Goal: Find contact information: Find contact information

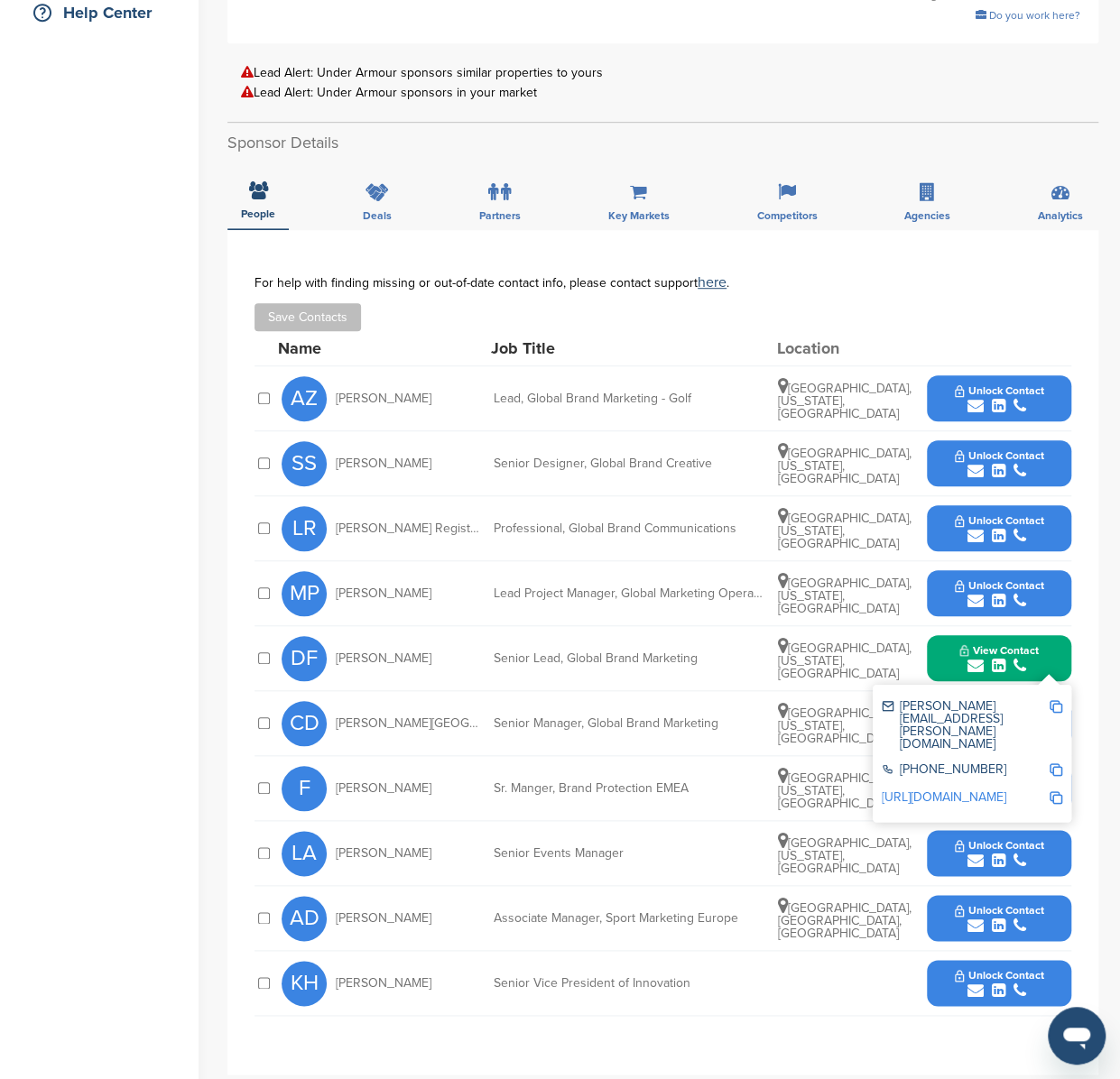
click at [767, 999] on div "KH Kevin Haley Senior Vice President of Innovation Unlock Contact" at bounding box center [677, 983] width 790 height 64
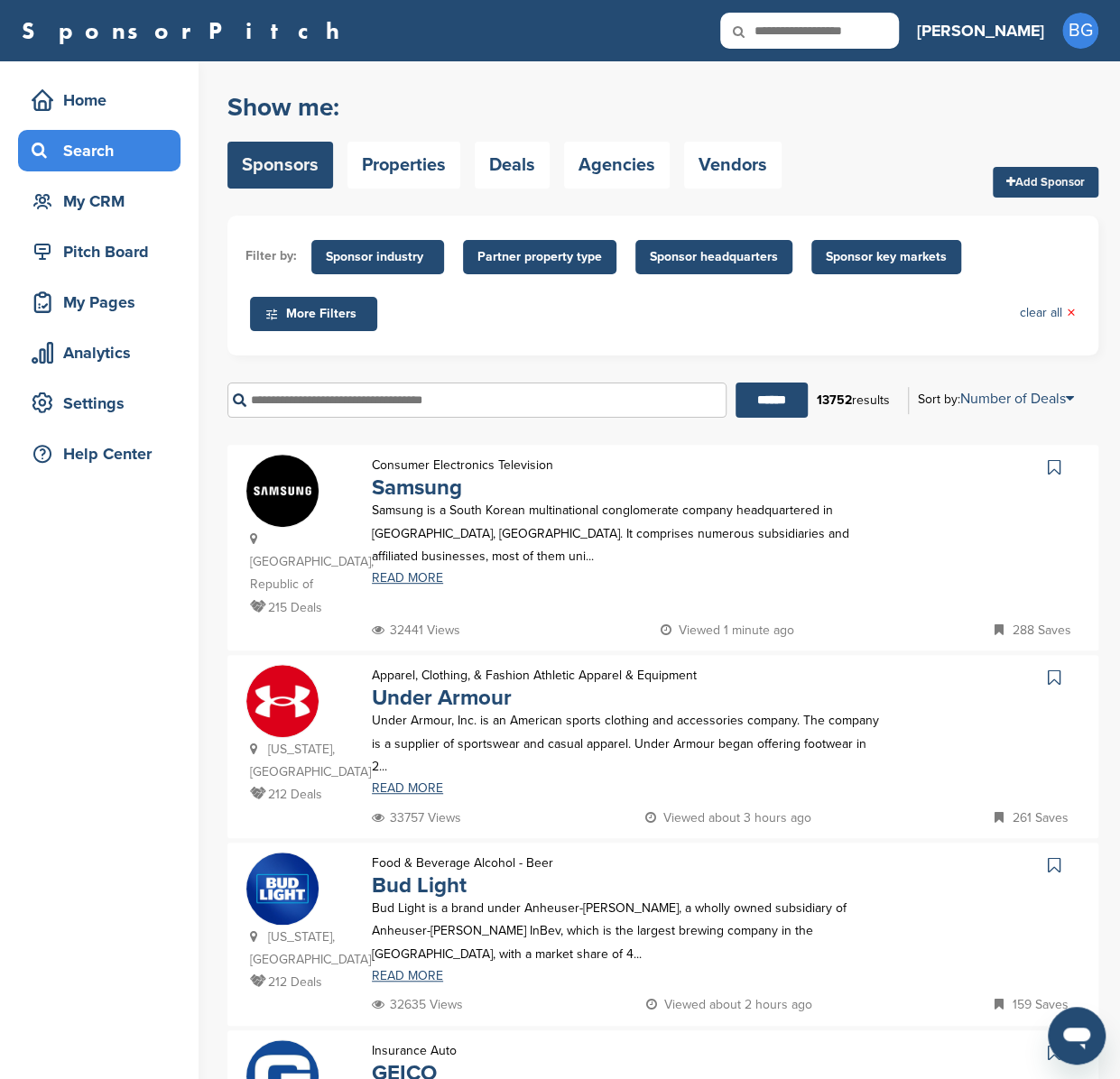
click at [782, 20] on icon at bounding box center [751, 31] width 61 height 38
click at [782, 34] on icon at bounding box center [751, 31] width 61 height 38
click at [848, 30] on input "text" at bounding box center [810, 30] width 178 height 36
type input "***"
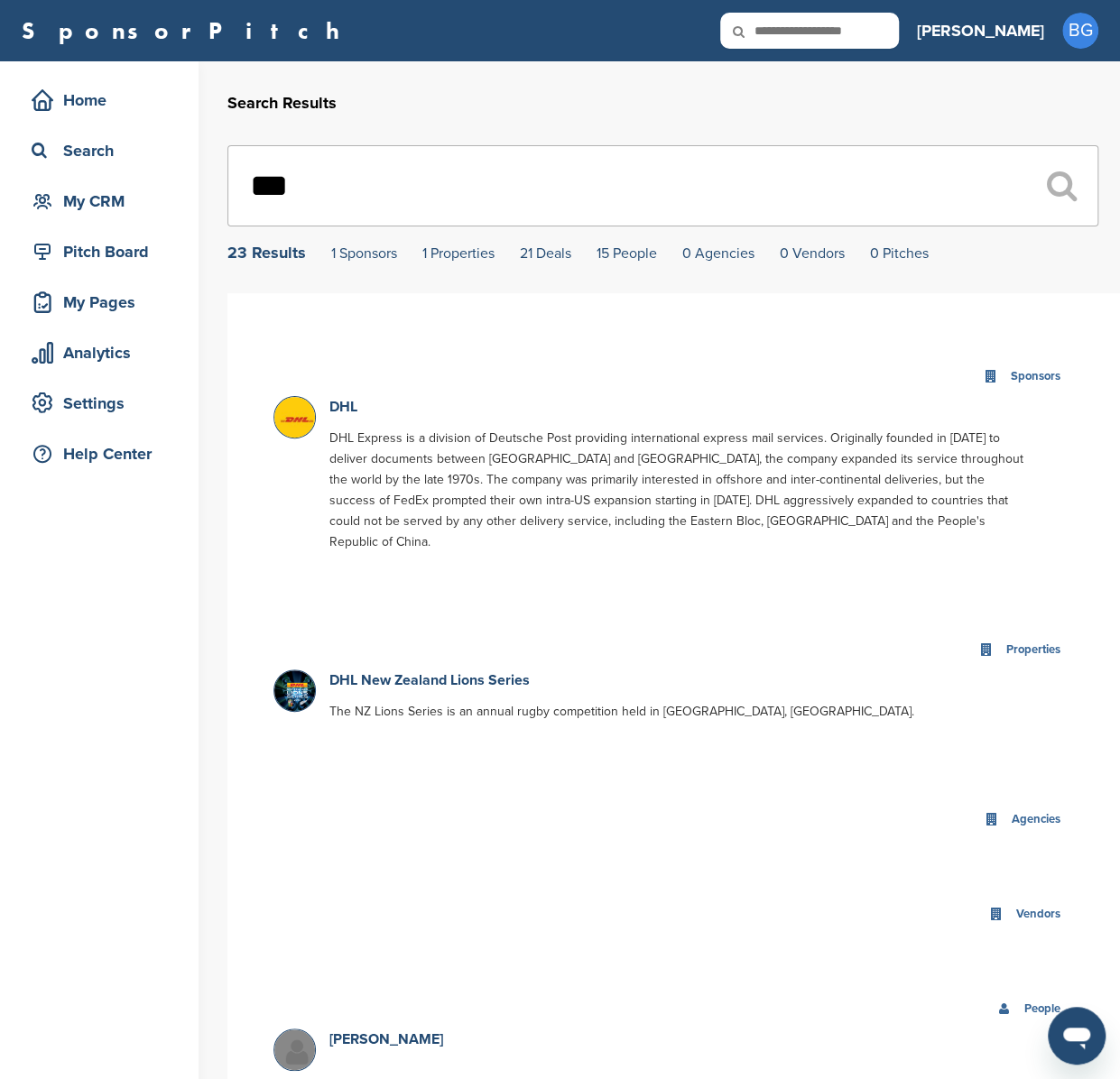
click at [295, 423] on img at bounding box center [297, 420] width 45 height 45
click at [300, 416] on img at bounding box center [297, 420] width 45 height 45
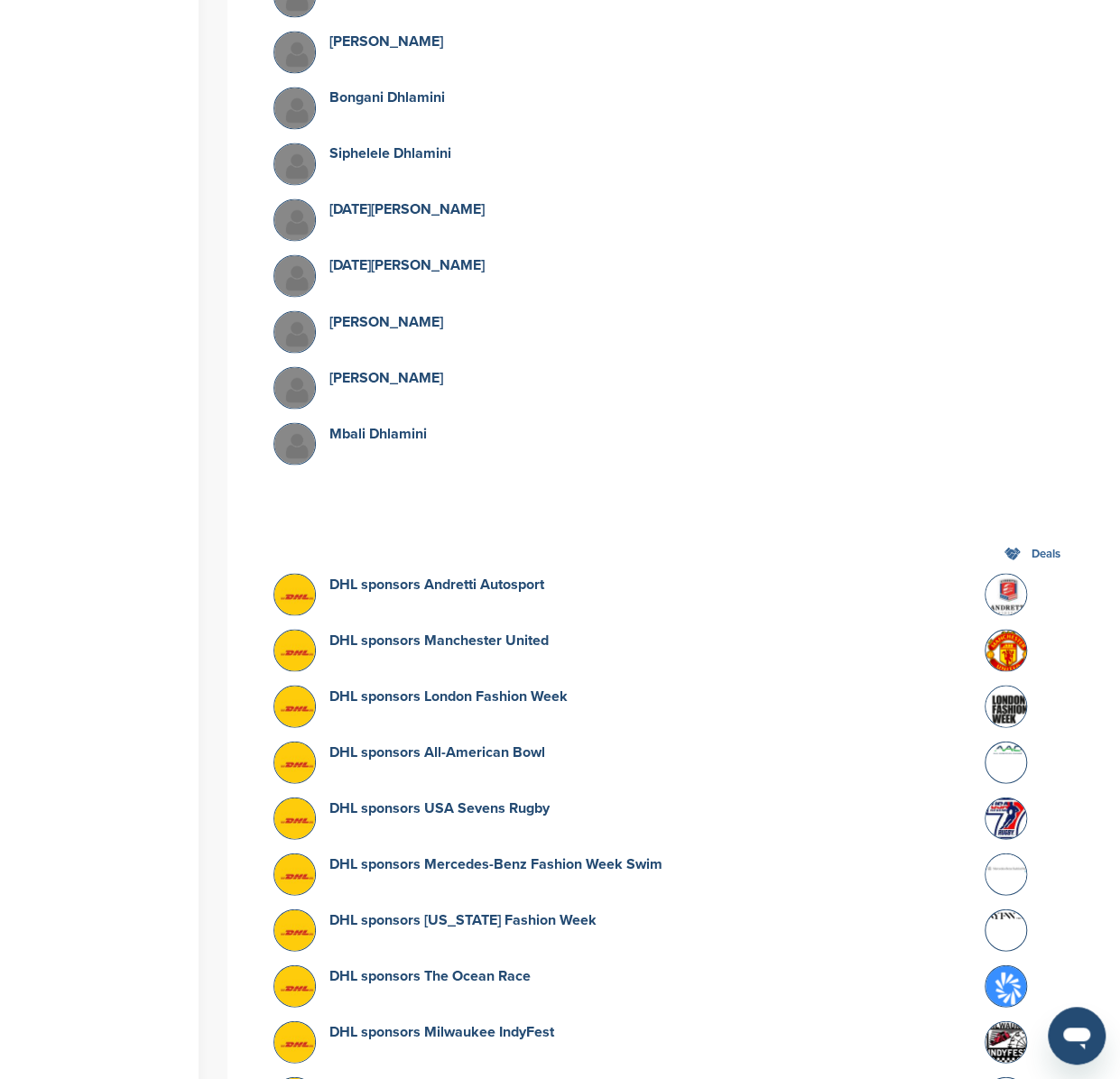
scroll to position [1364, 0]
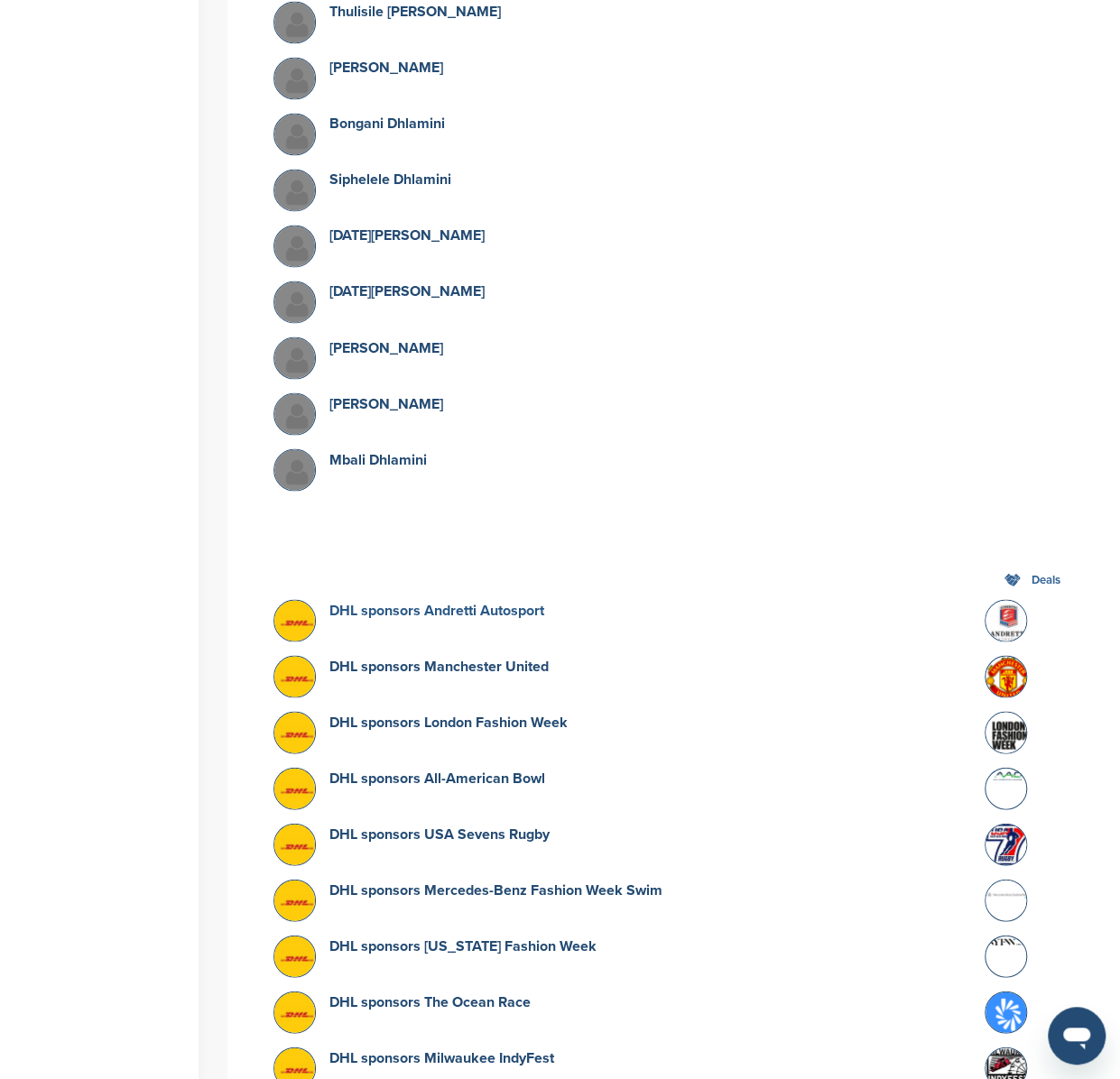
click at [394, 601] on link "DHL sponsors Andretti Autosport" at bounding box center [437, 609] width 215 height 18
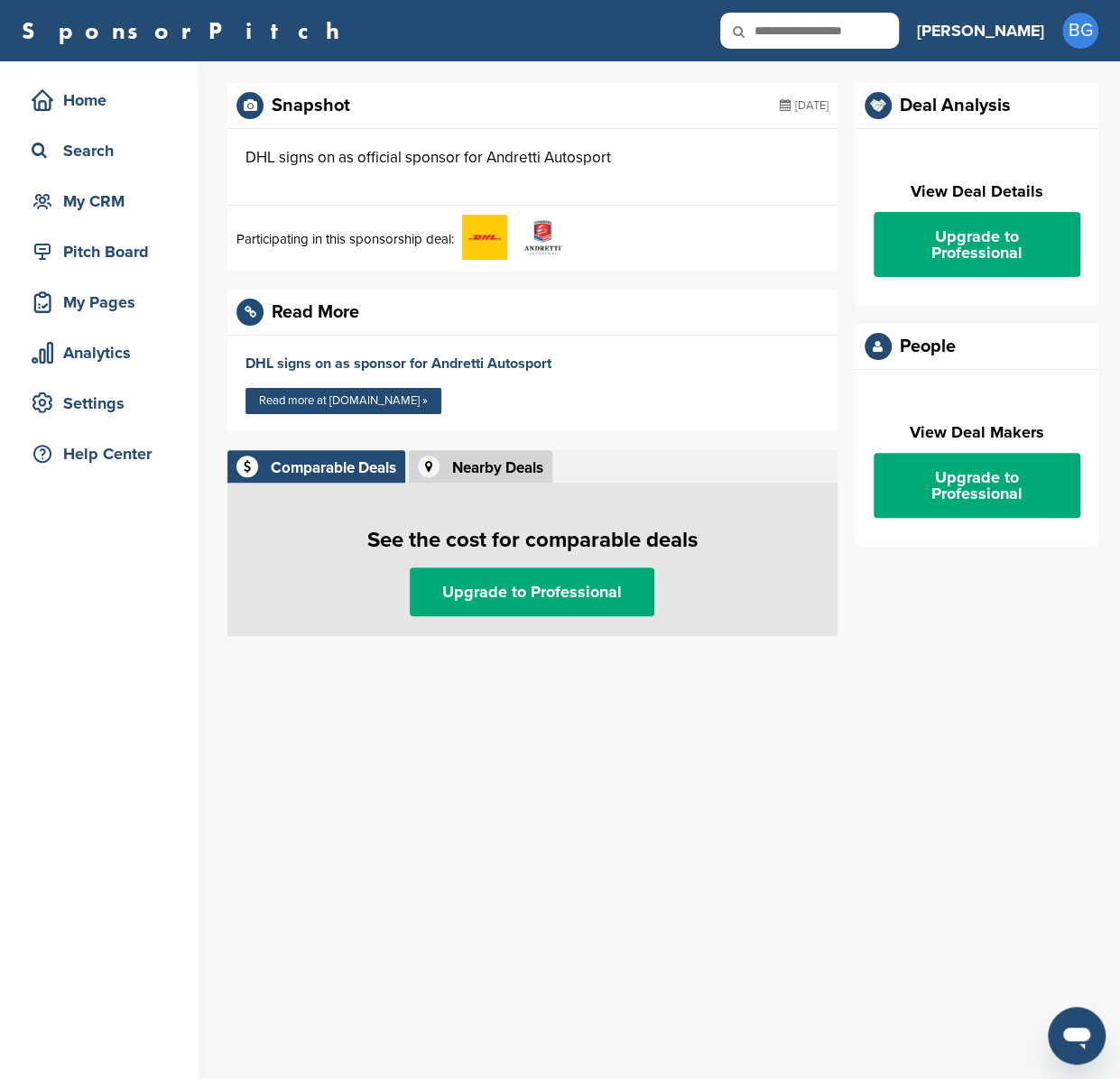
click at [488, 235] on img at bounding box center [485, 238] width 45 height 45
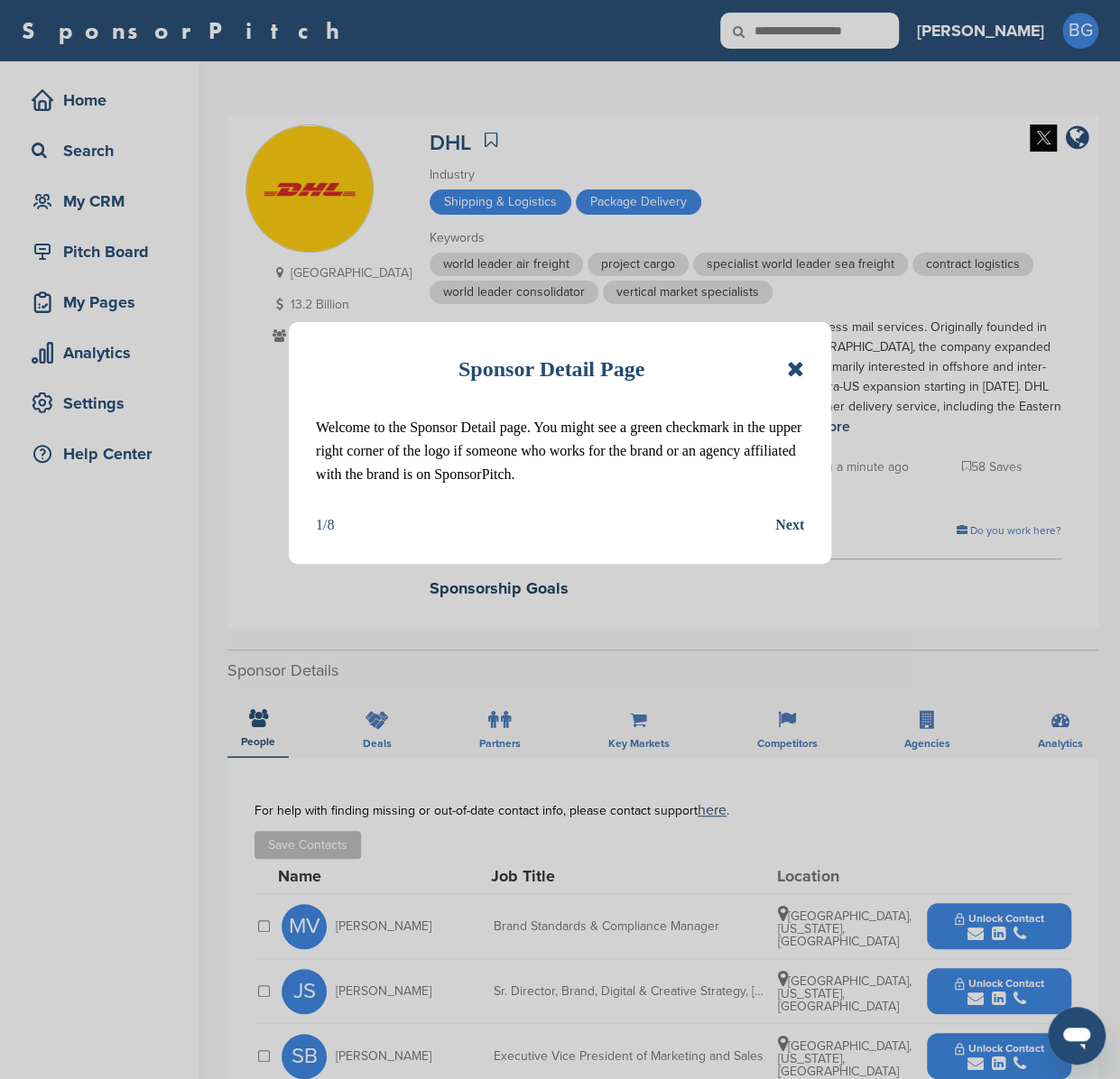
click at [794, 369] on icon at bounding box center [795, 369] width 17 height 22
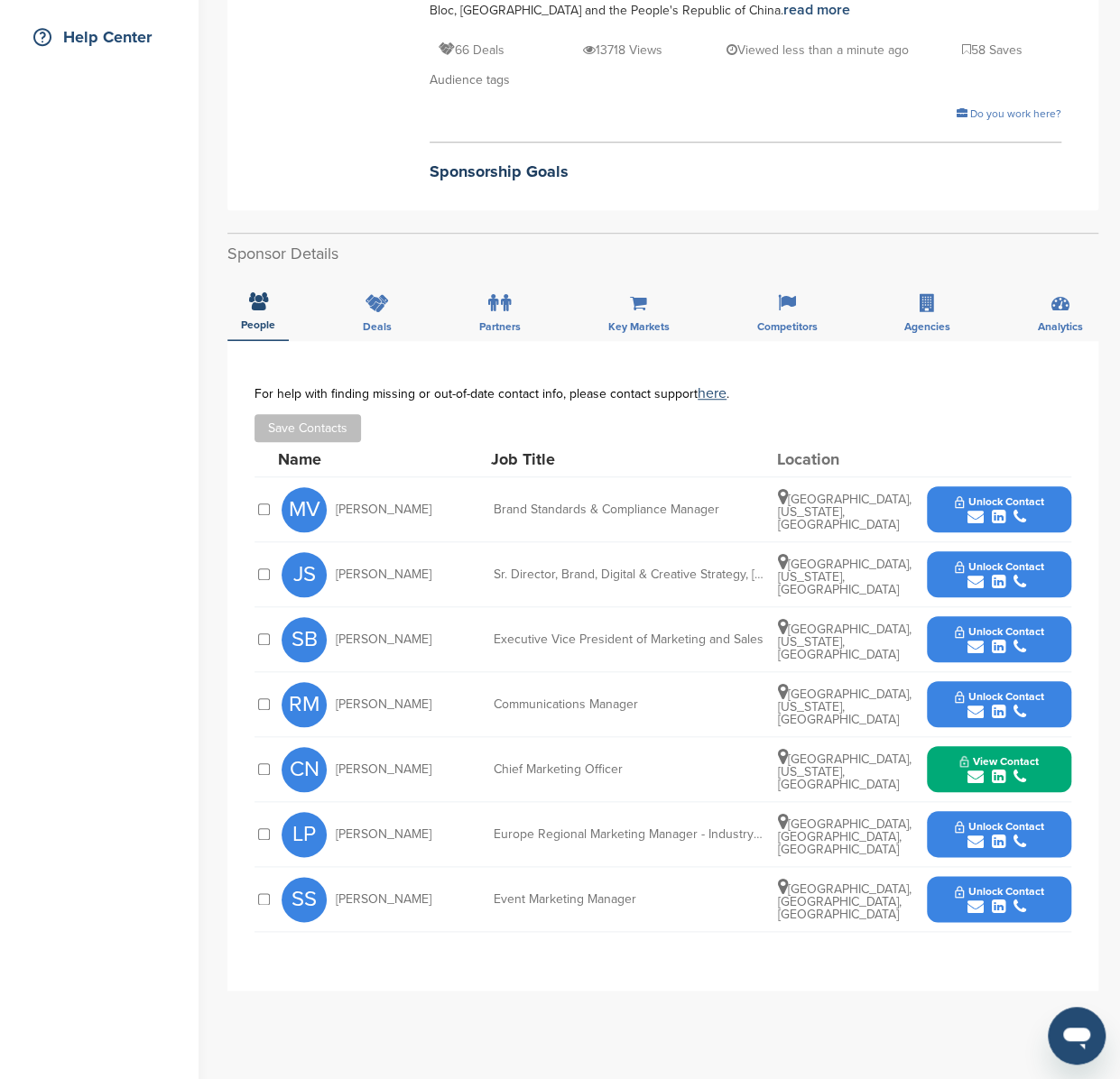
scroll to position [419, 0]
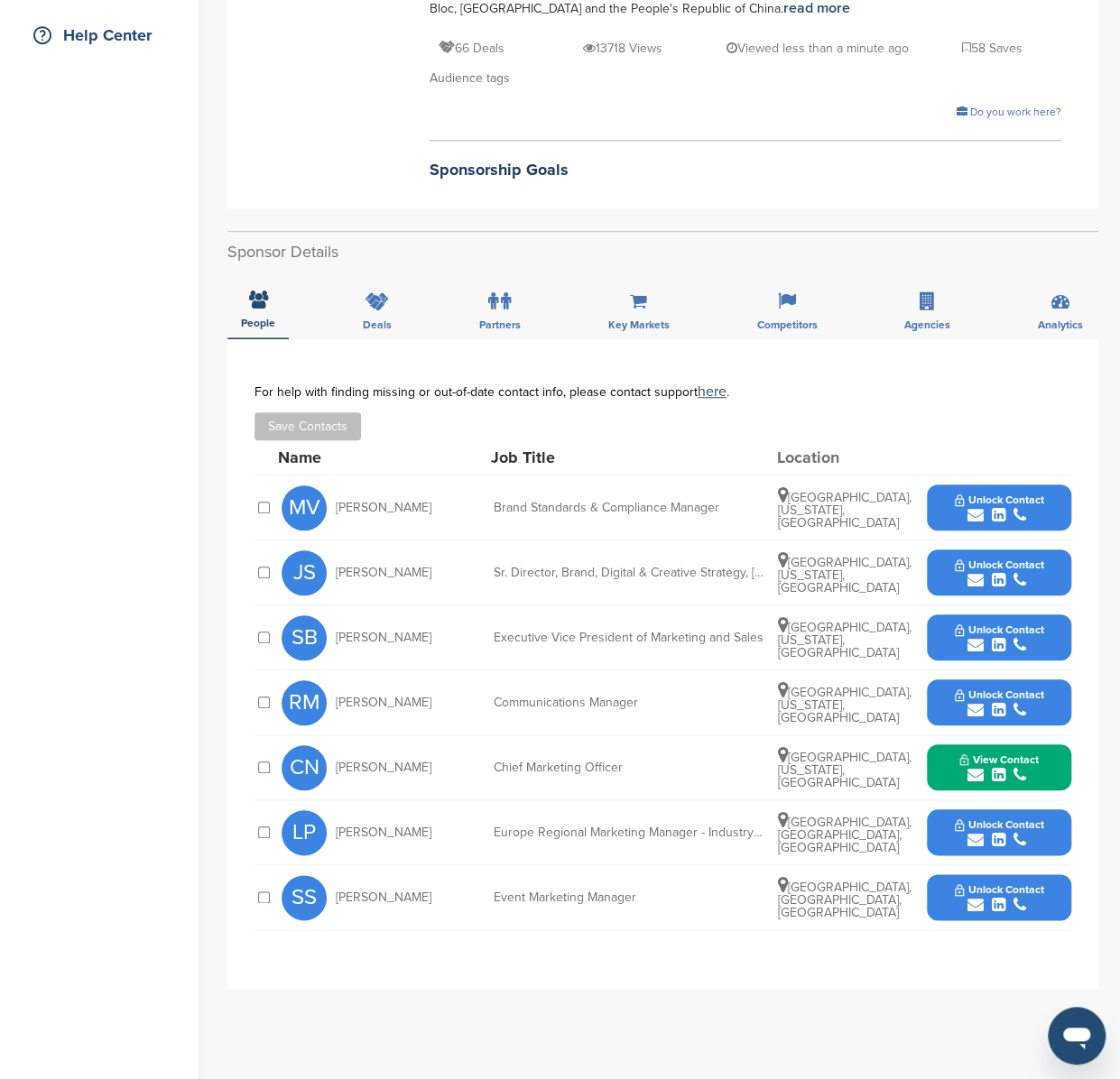
click at [1016, 884] on span "Unlock Contact" at bounding box center [999, 889] width 90 height 12
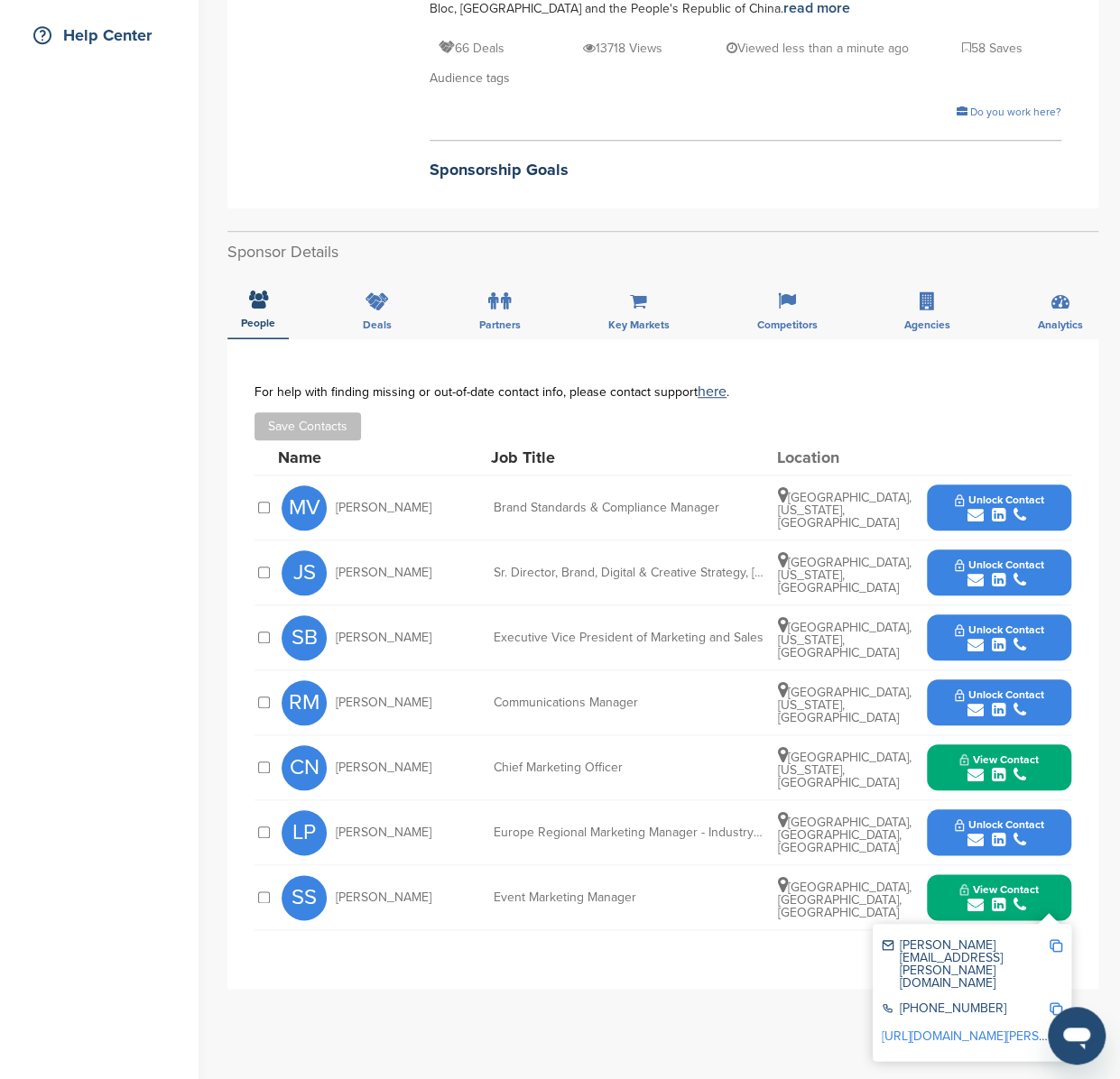
click at [513, 968] on div "**********" at bounding box center [662, 664] width 871 height 650
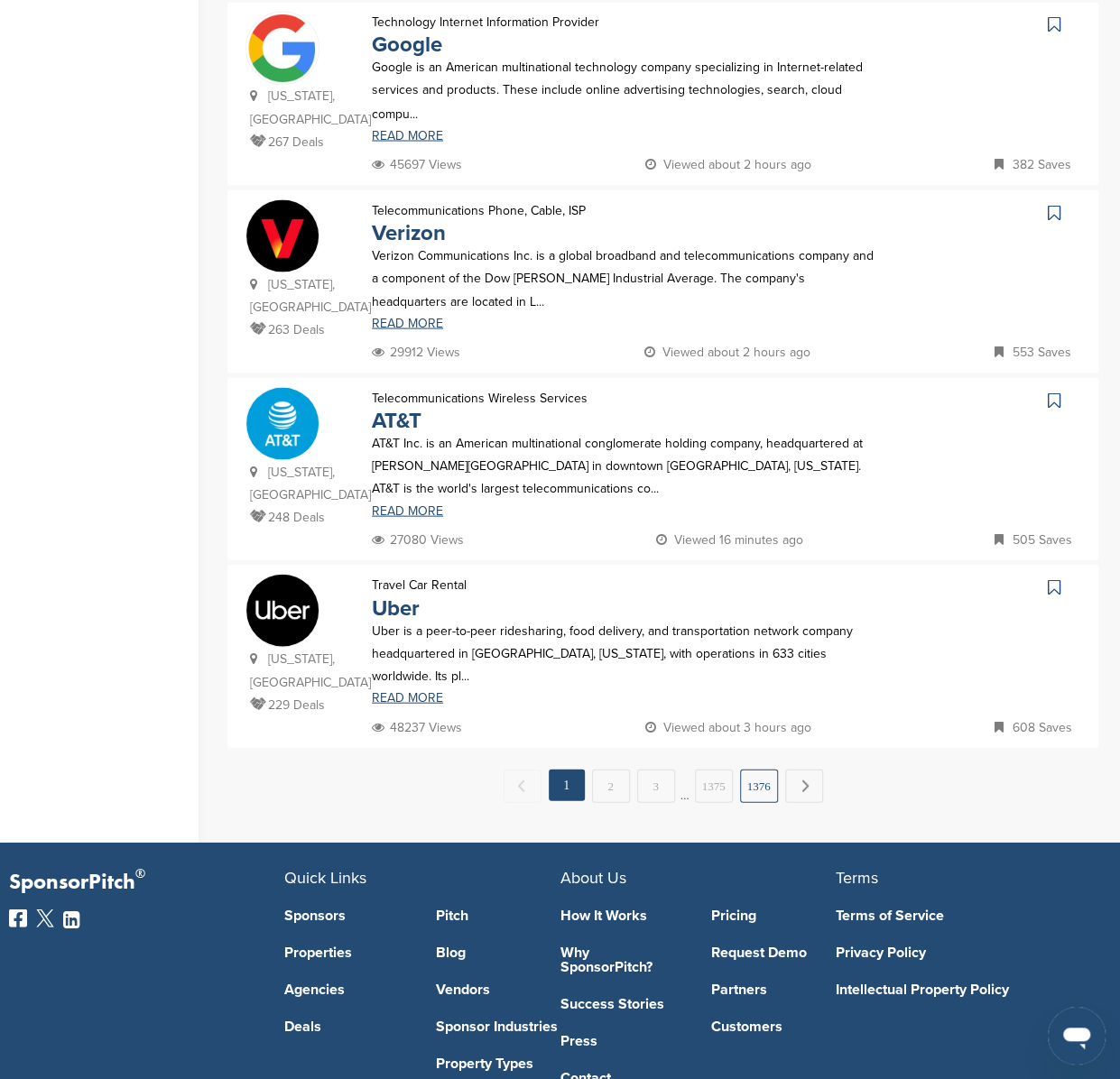
scroll to position [1564, 0]
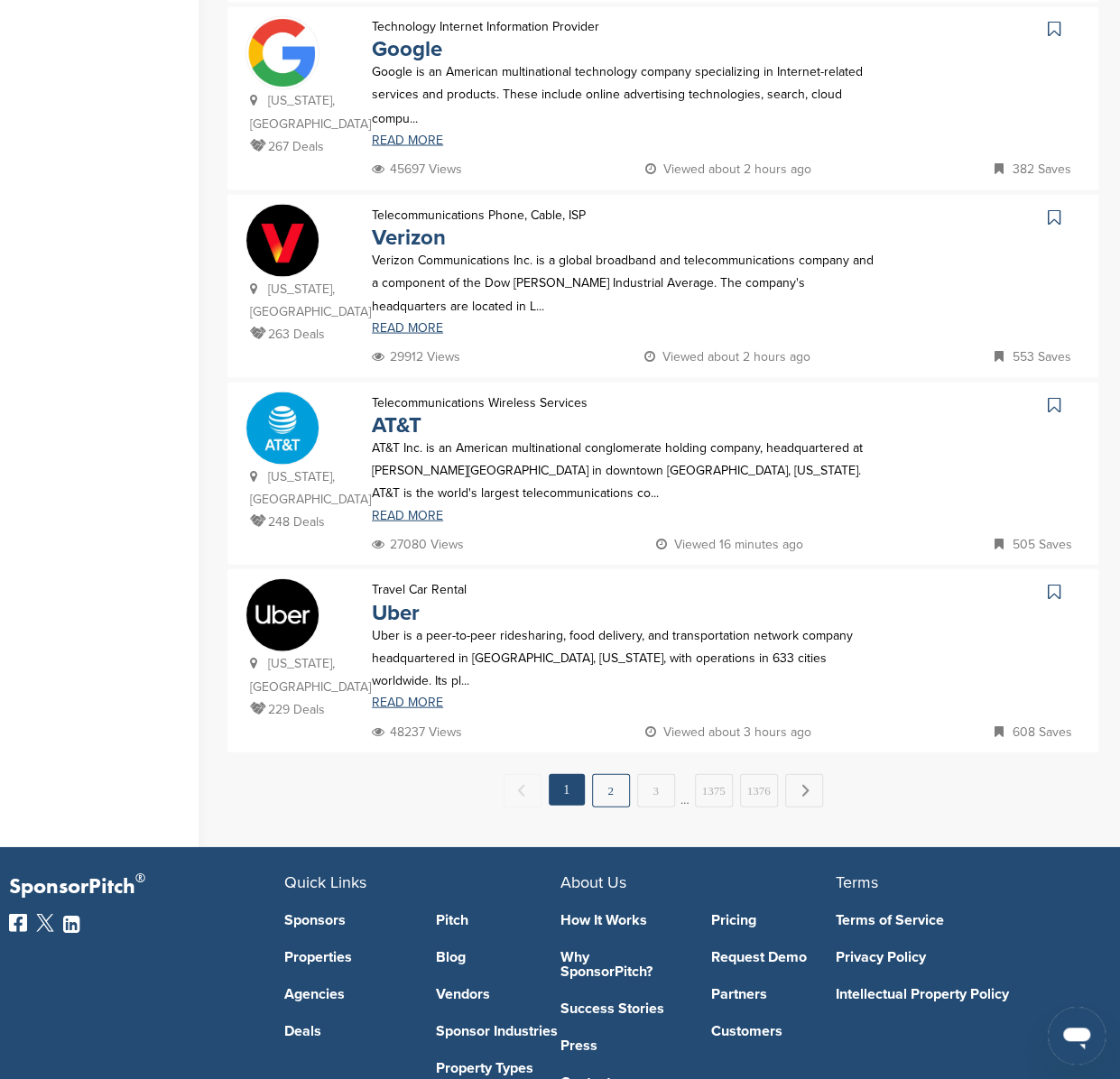
click at [601, 773] on link "2" at bounding box center [611, 789] width 38 height 33
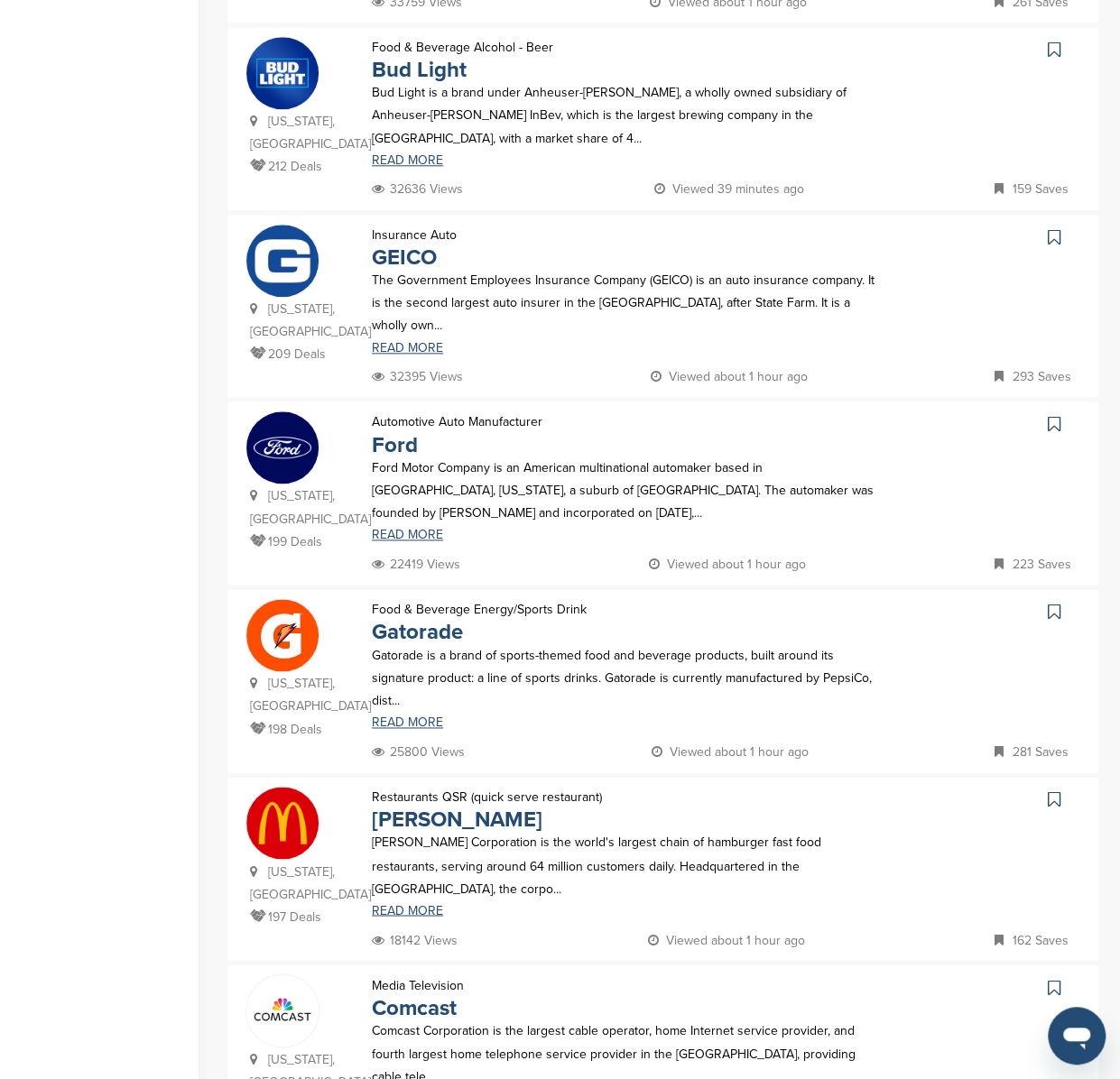
scroll to position [818, 0]
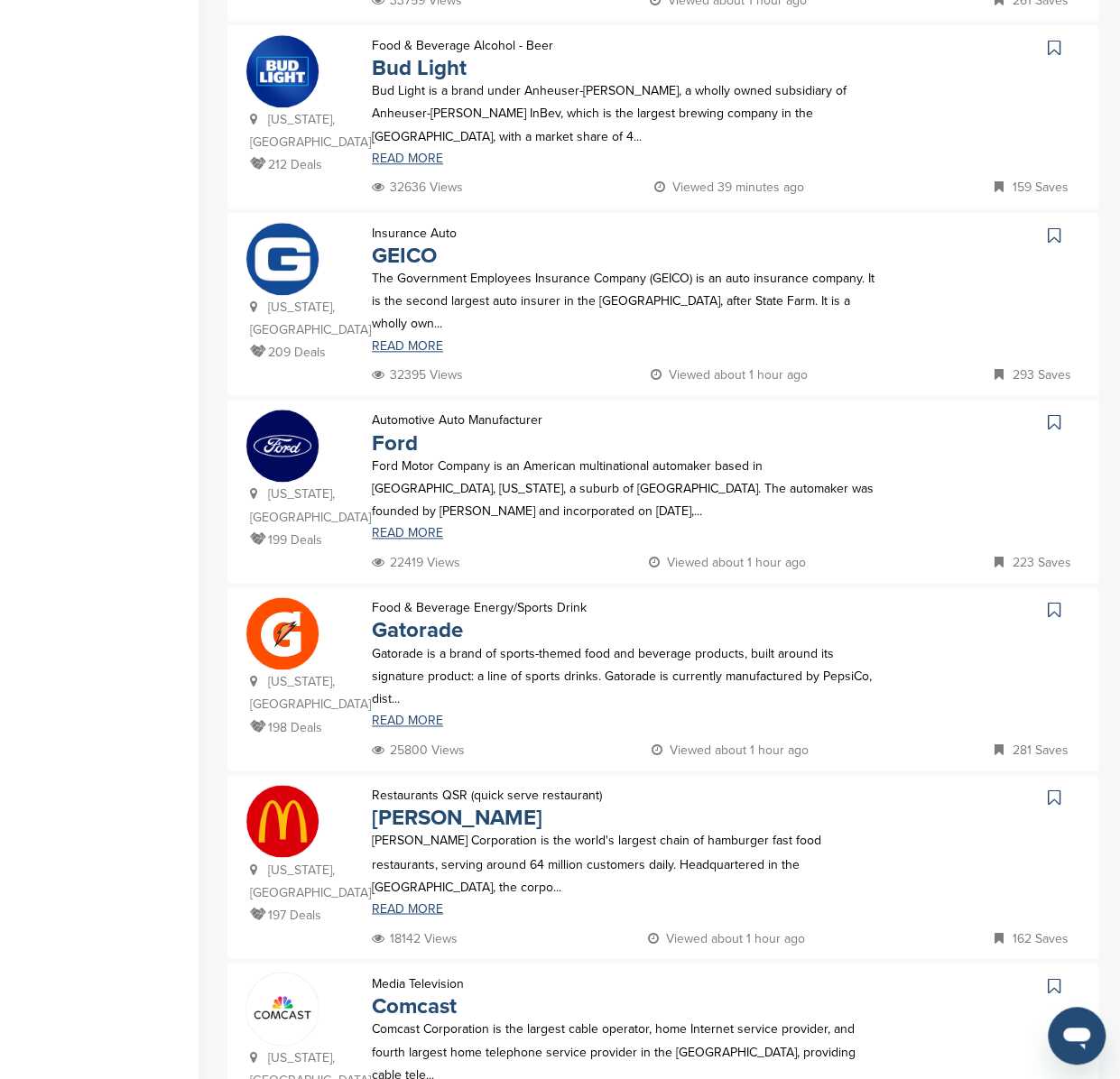
click at [268, 409] on img at bounding box center [282, 445] width 73 height 73
click at [282, 597] on img at bounding box center [282, 633] width 73 height 73
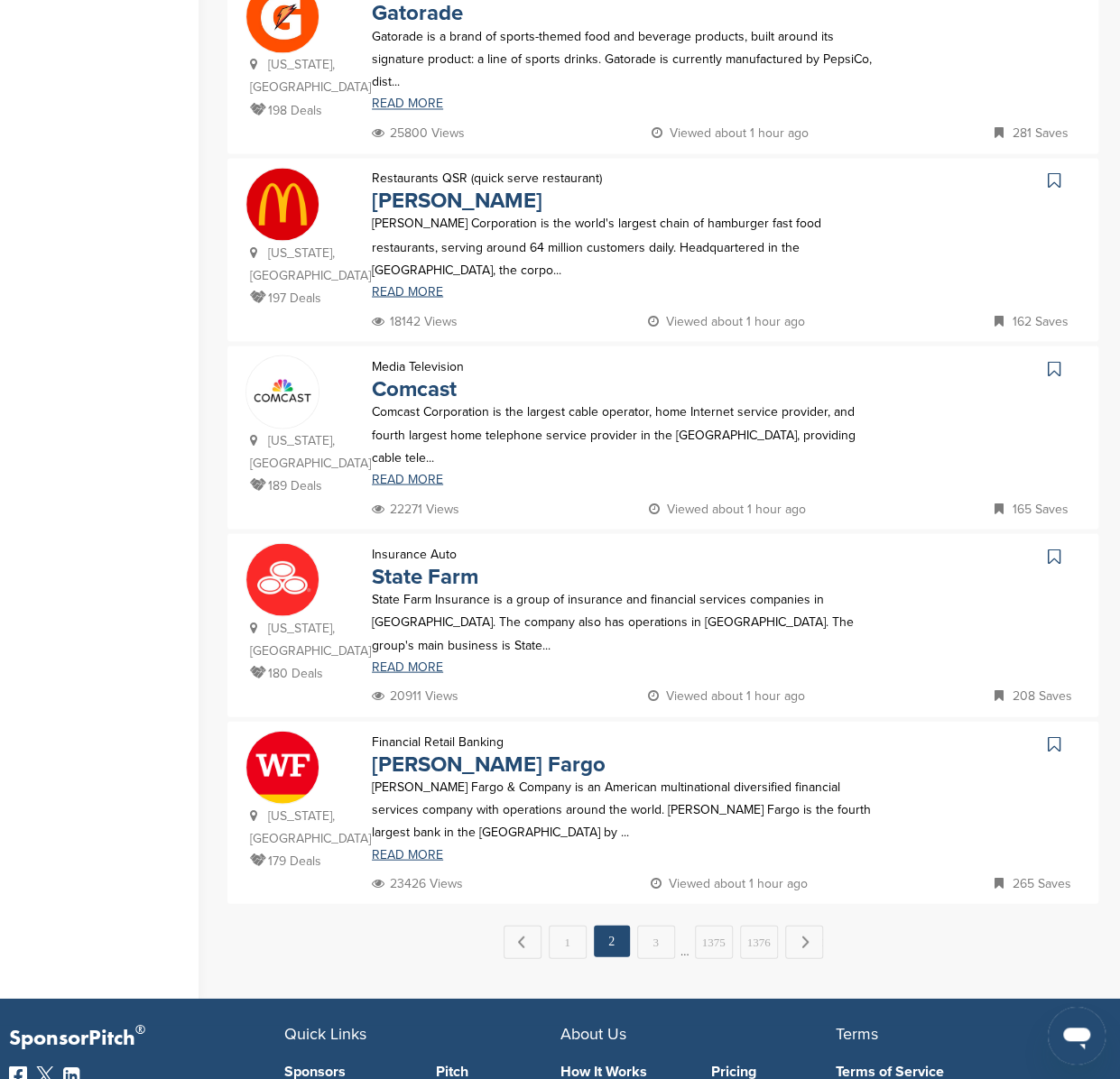
scroll to position [1446, 0]
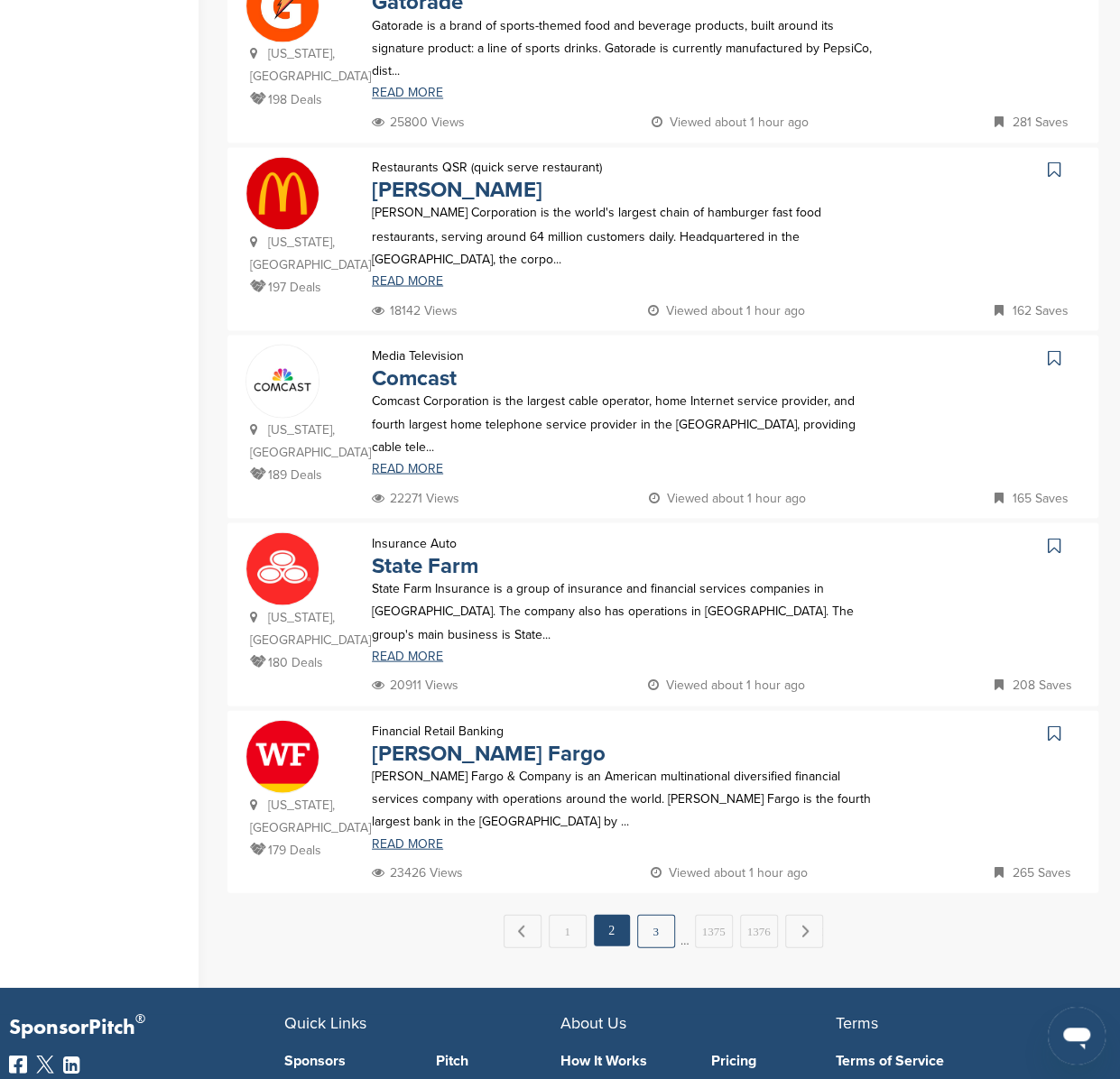
click at [660, 914] on link "3" at bounding box center [657, 930] width 38 height 33
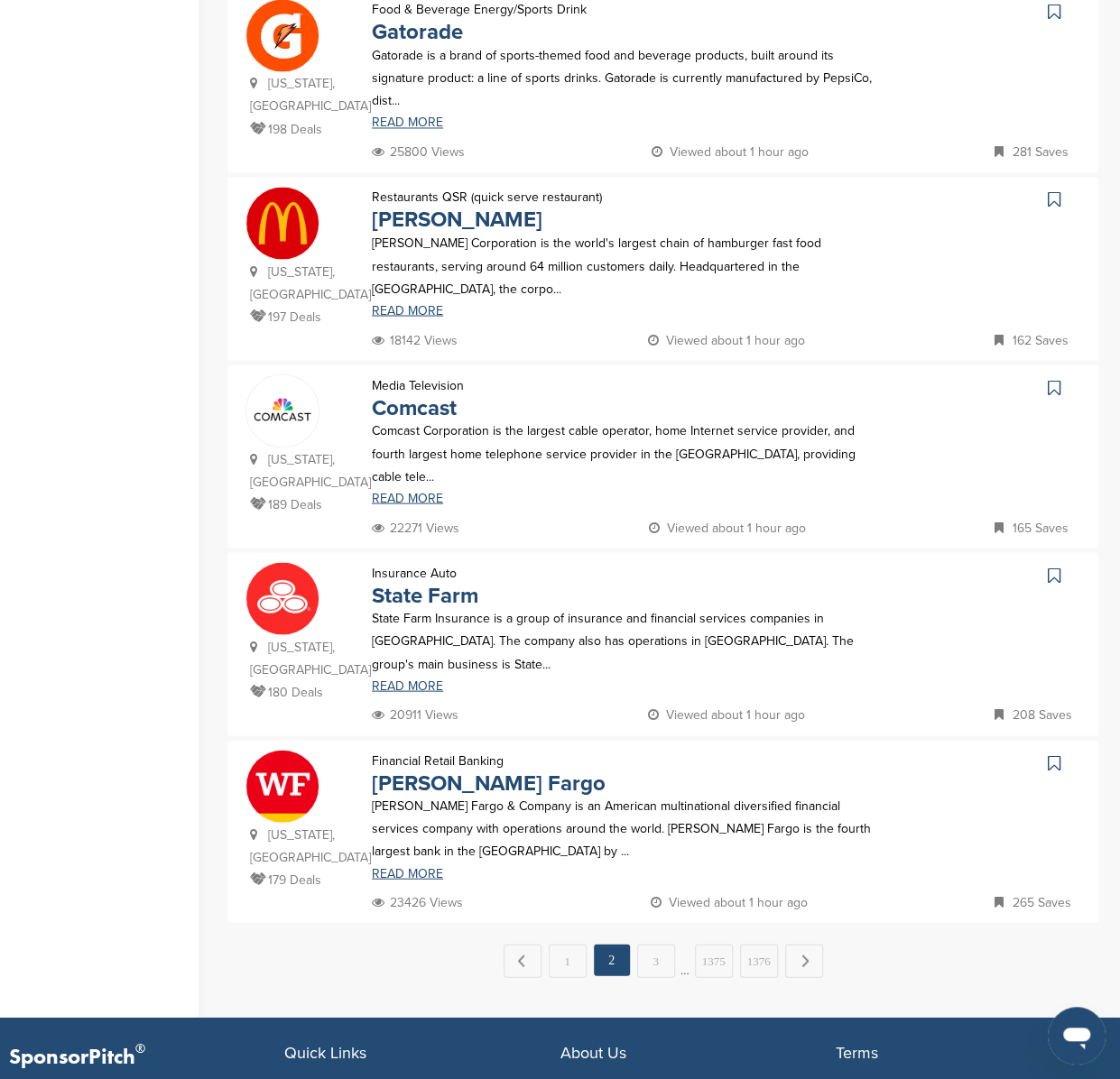
scroll to position [0, 0]
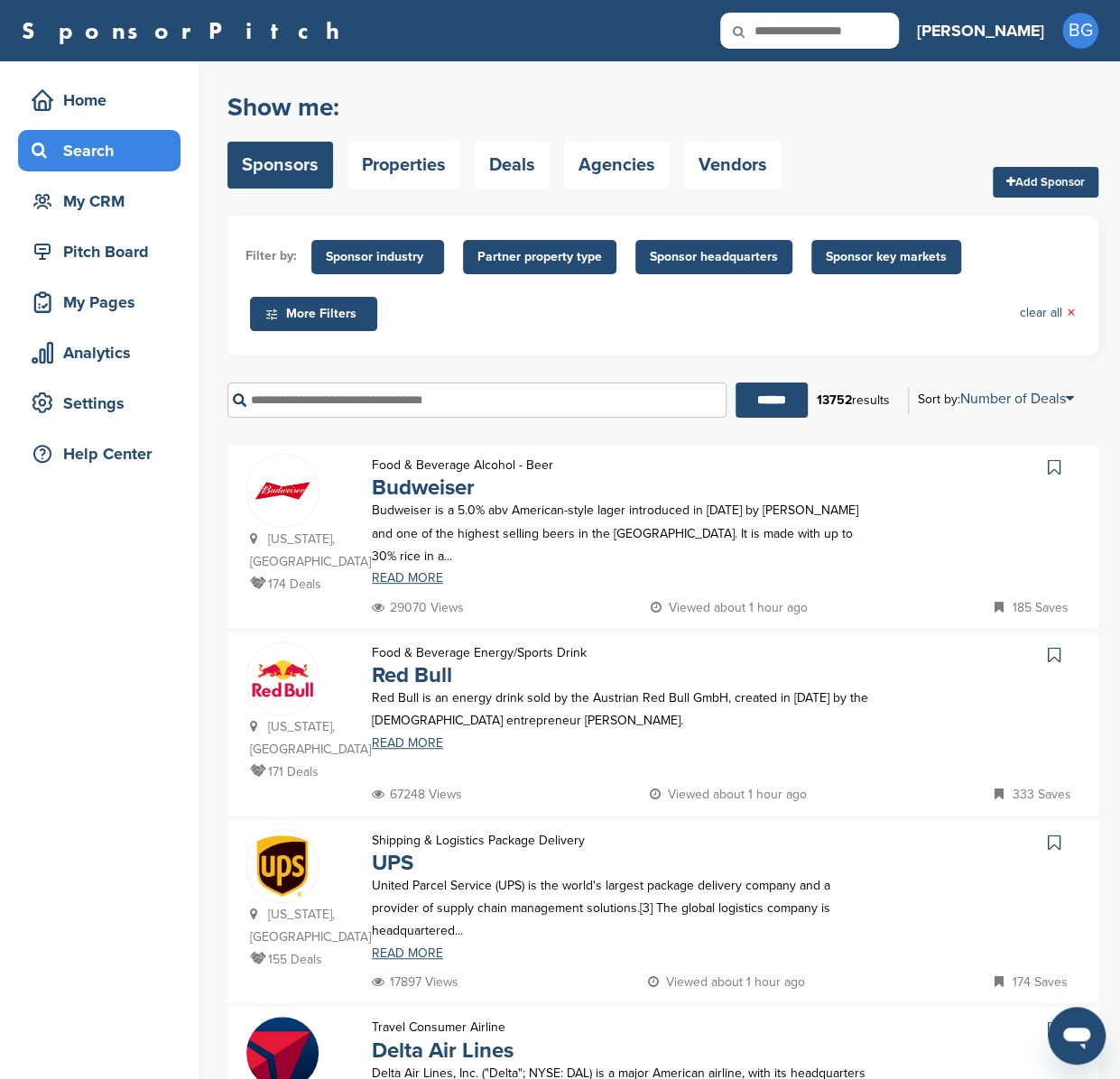
click at [278, 661] on img at bounding box center [282, 678] width 73 height 73
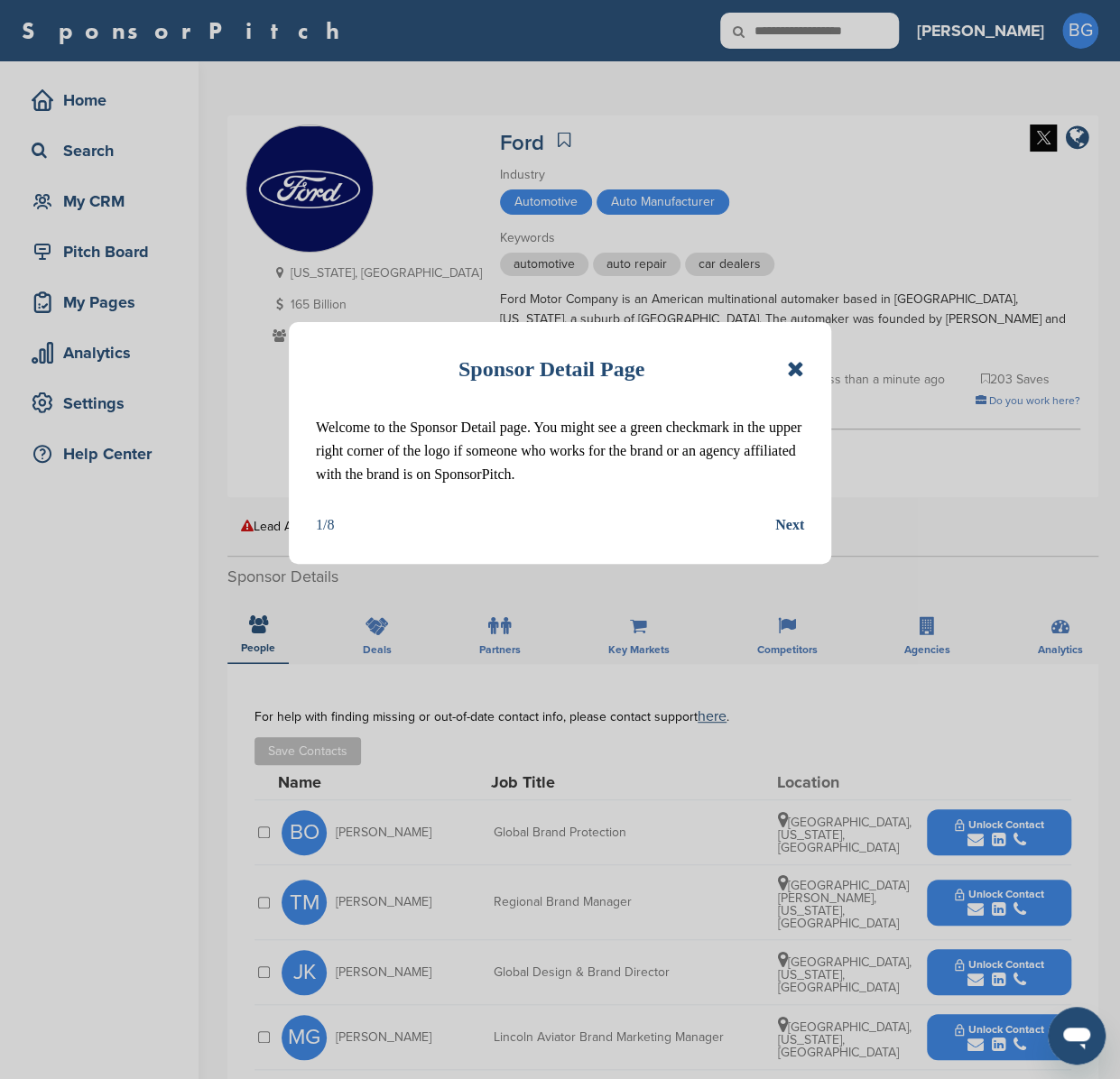
click at [793, 368] on icon at bounding box center [795, 369] width 17 height 22
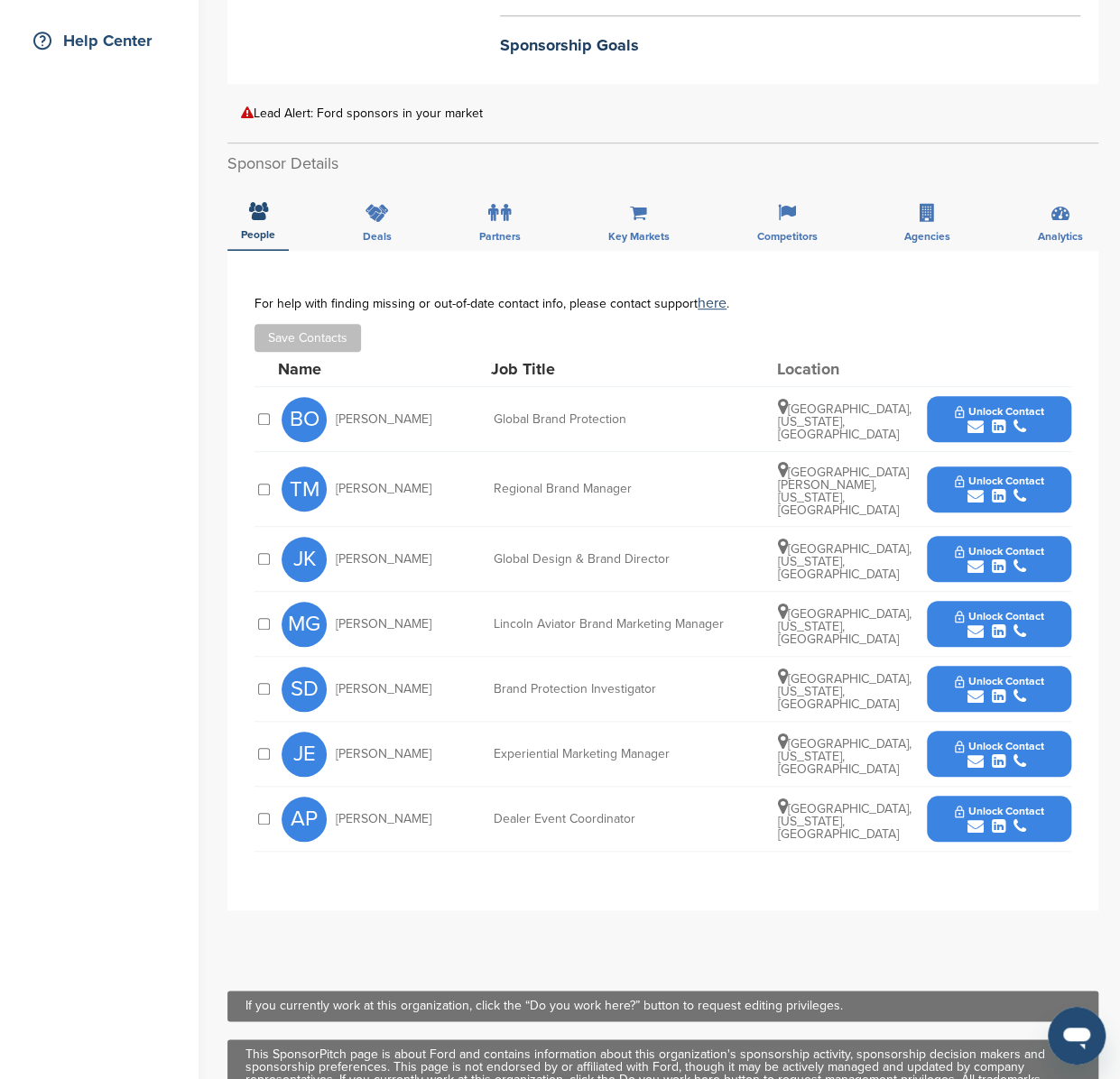
scroll to position [411, 0]
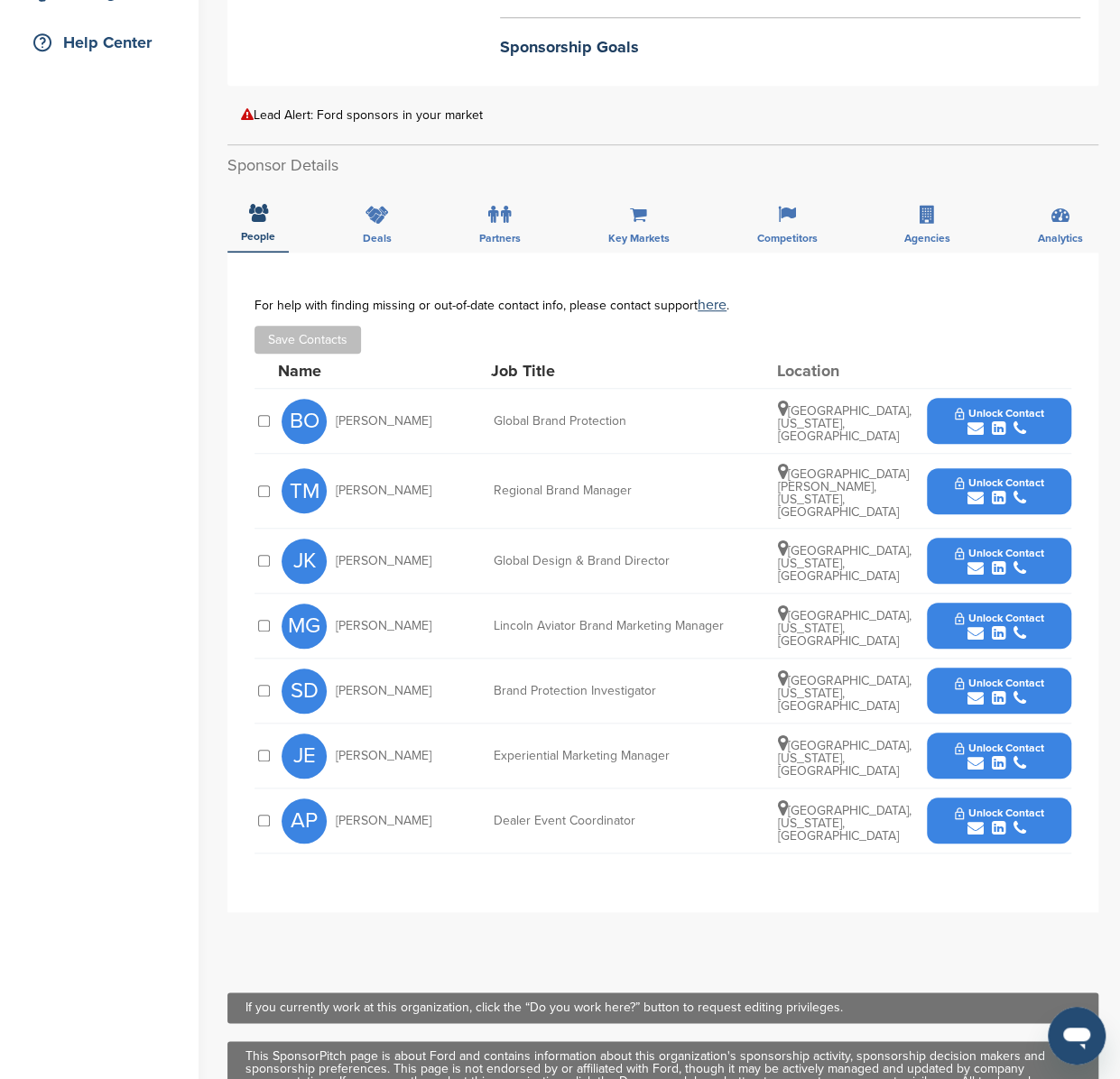
click at [992, 742] on span "Unlock Contact" at bounding box center [999, 748] width 90 height 12
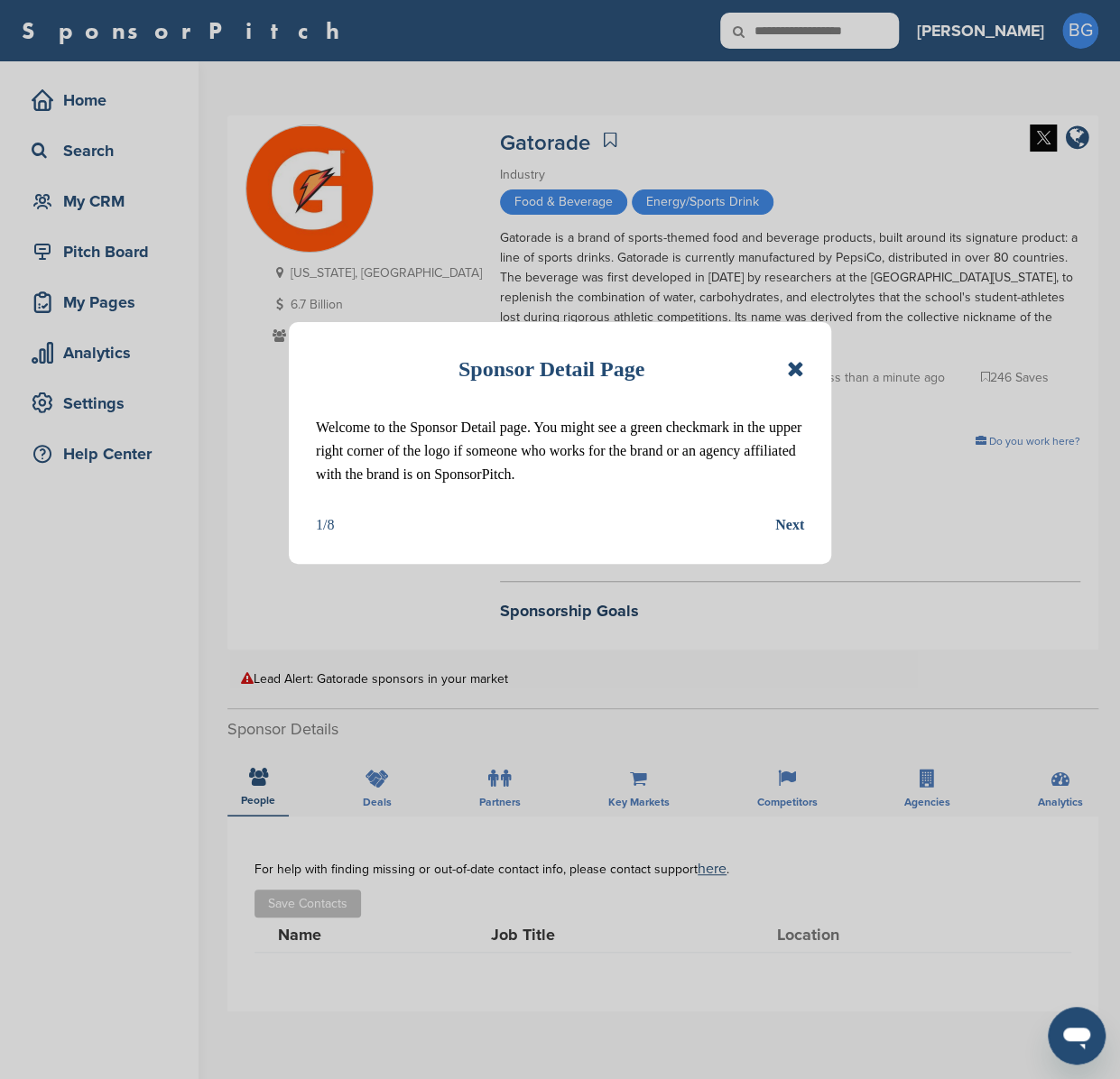
click at [795, 371] on icon at bounding box center [795, 369] width 17 height 22
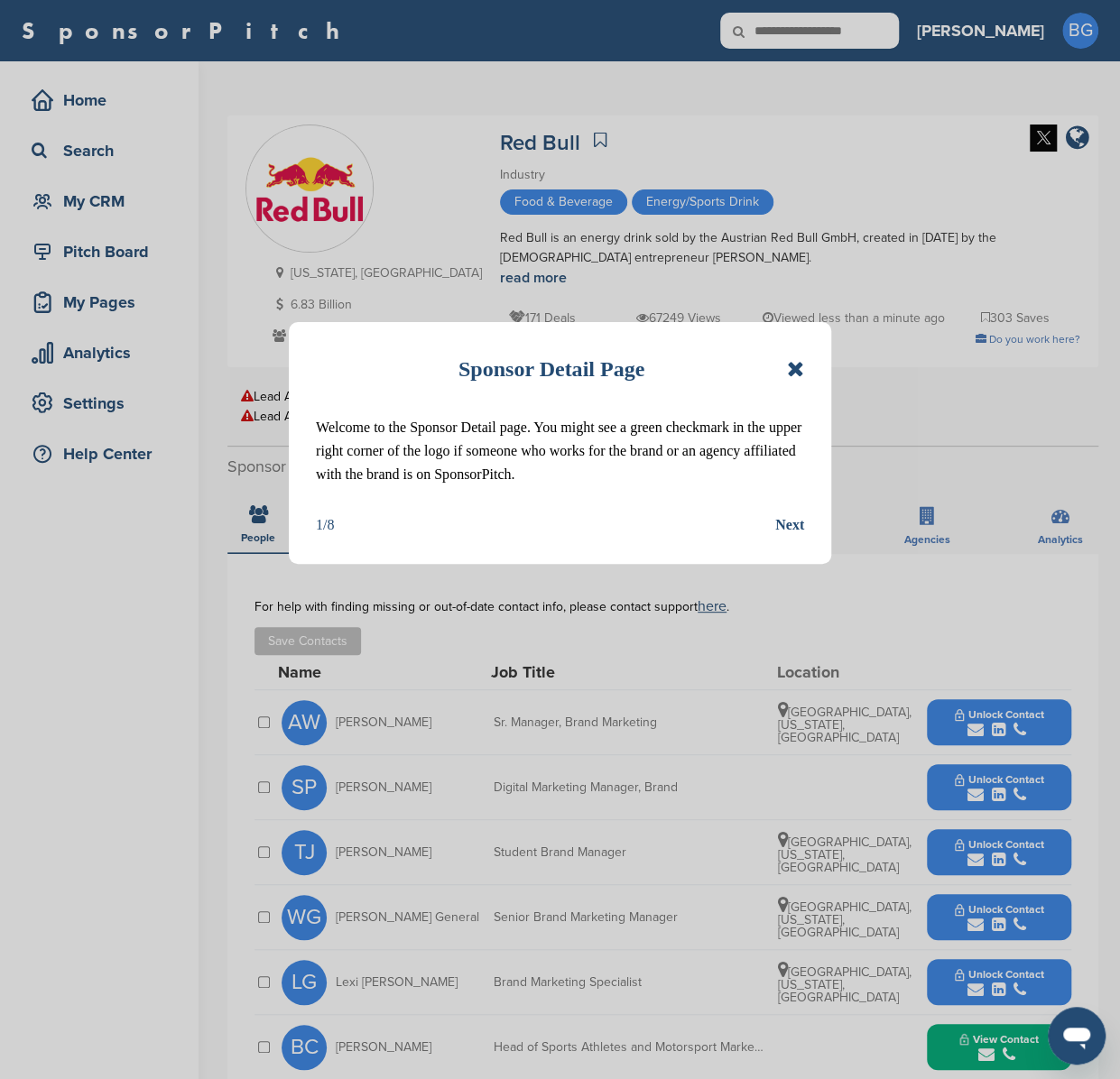
click at [796, 367] on icon at bounding box center [795, 369] width 17 height 22
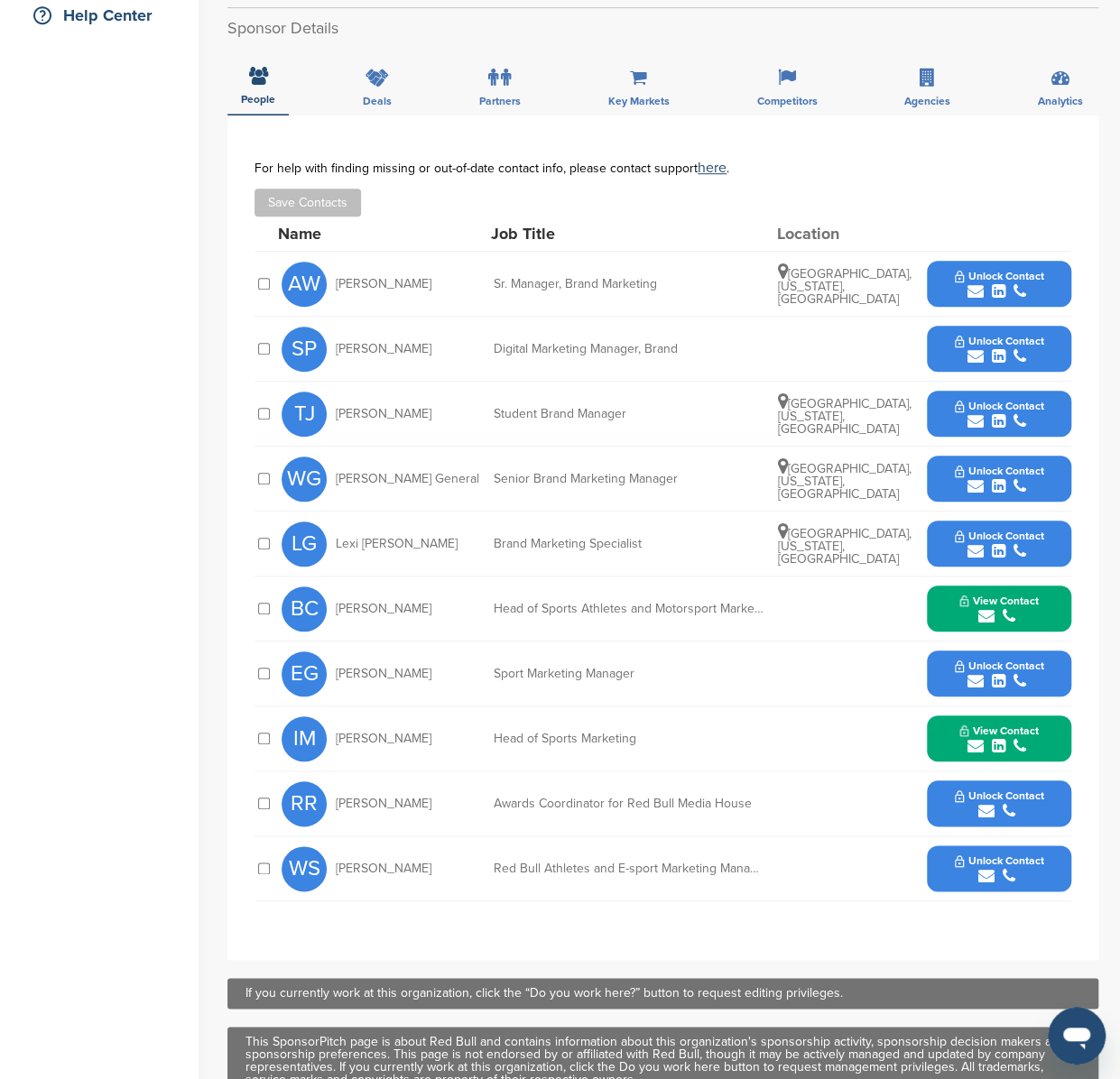
scroll to position [447, 0]
